Goal: Information Seeking & Learning: Learn about a topic

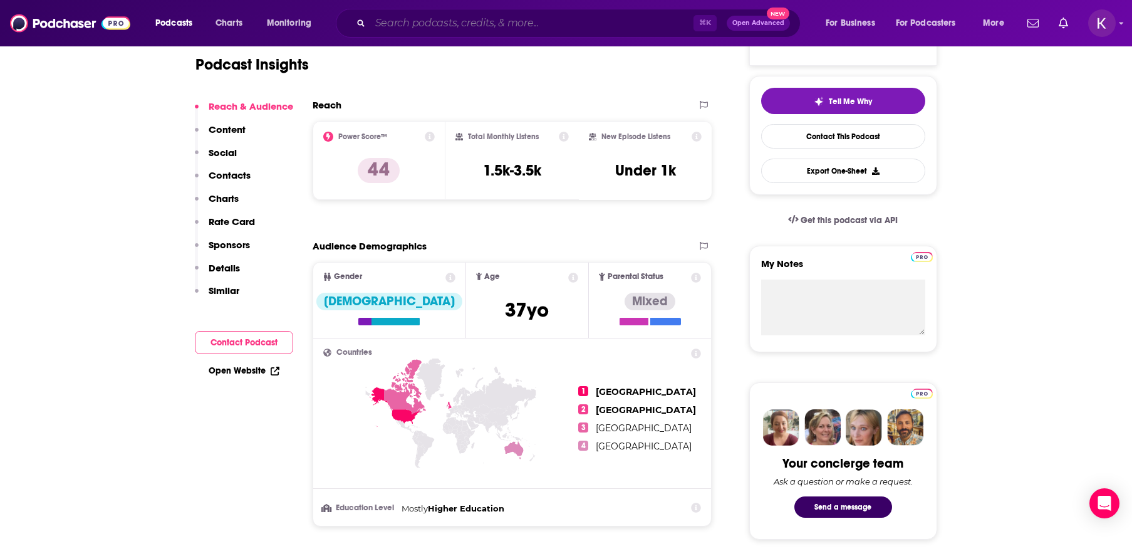
click at [431, 28] on input "Search podcasts, credits, & more..." at bounding box center [531, 23] width 323 height 20
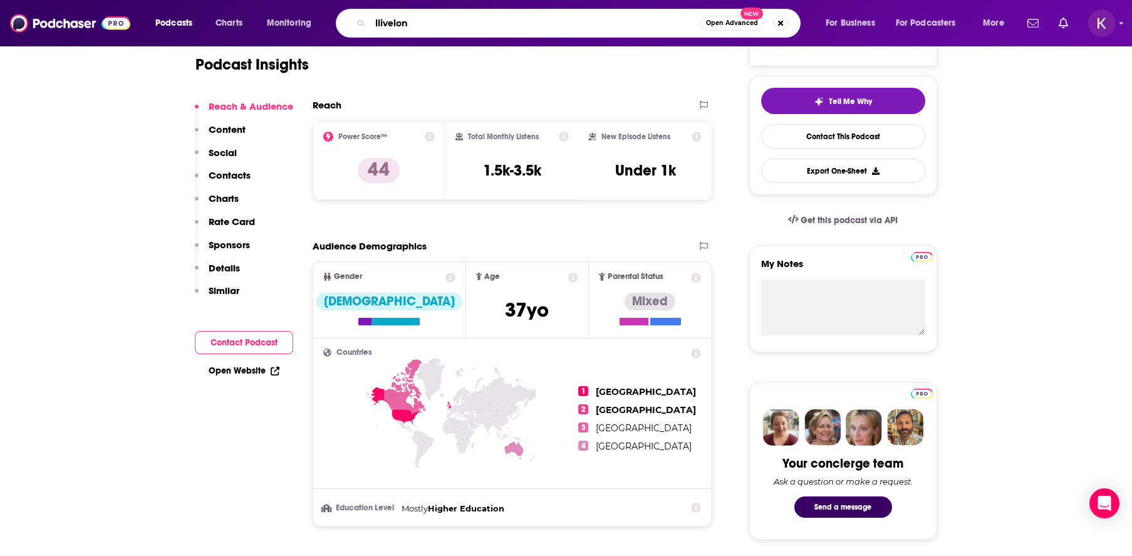
type input "llivelong"
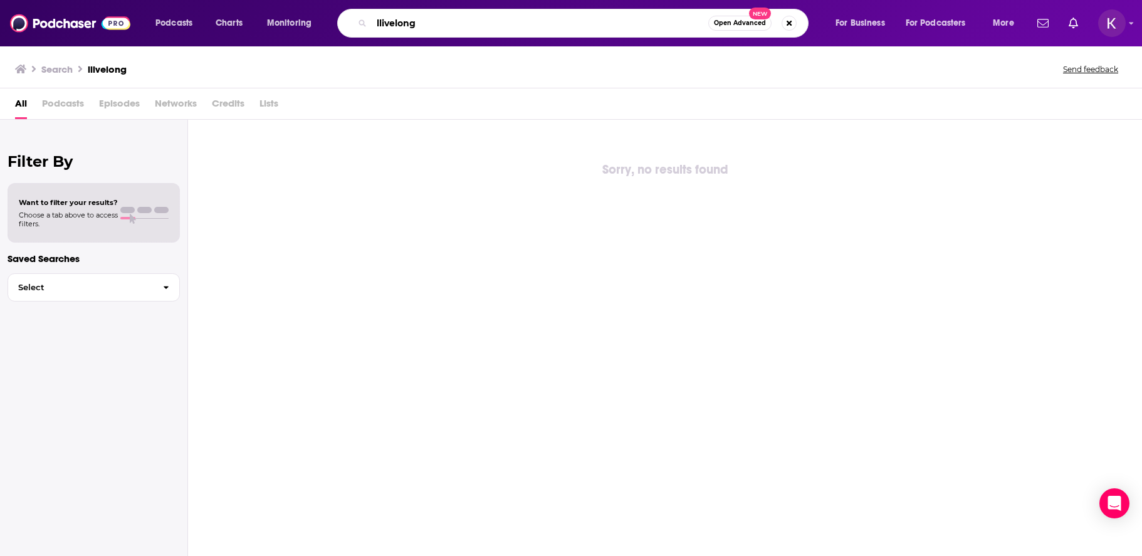
click at [380, 20] on input "llivelong" at bounding box center [540, 23] width 337 height 20
type input "livelong"
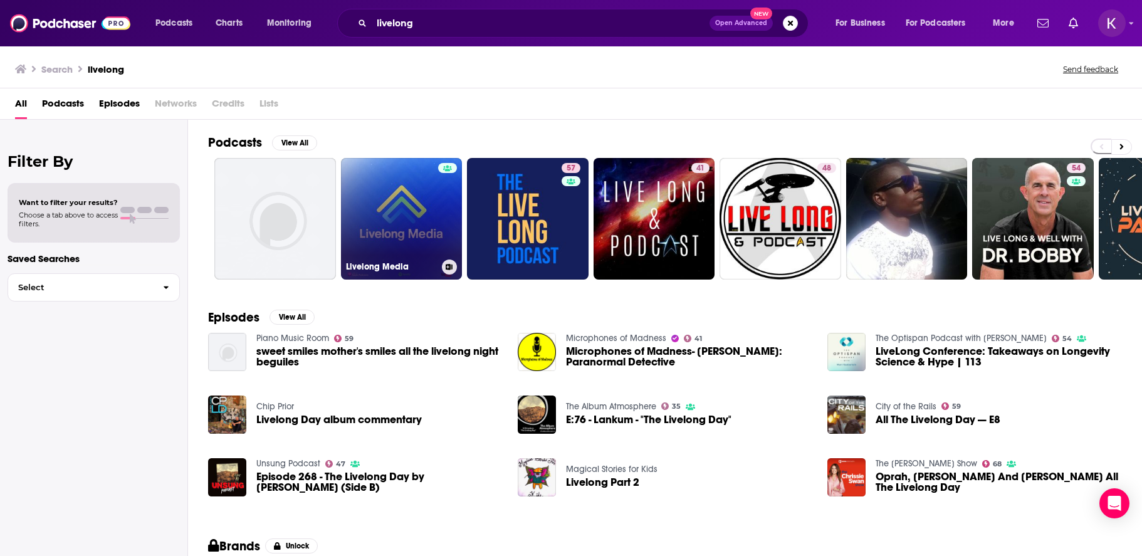
click at [400, 204] on link "Livelong Media" at bounding box center [402, 219] width 122 height 122
